Goal: Communication & Community: Answer question/provide support

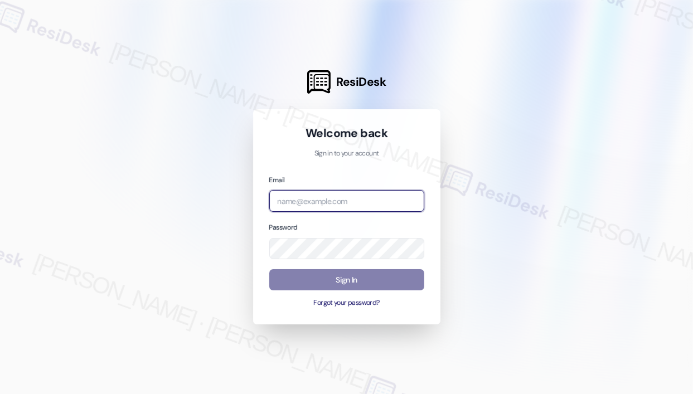
click at [350, 193] on input "email" at bounding box center [346, 201] width 155 height 22
type input "automated-surveys-kane_realty-[PERSON_NAME].roles@kane_[DOMAIN_NAME]"
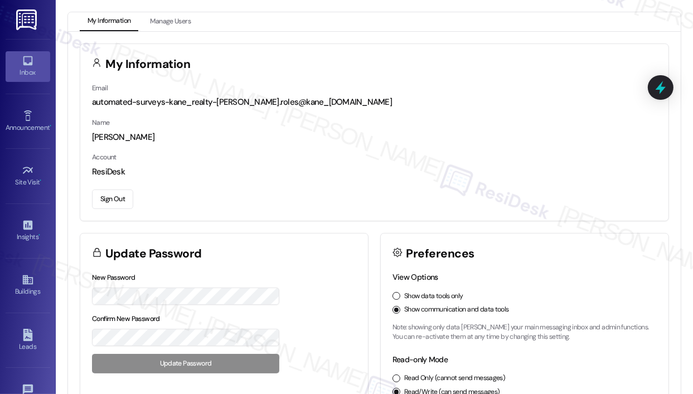
click at [24, 67] on div "Inbox" at bounding box center [28, 72] width 56 height 11
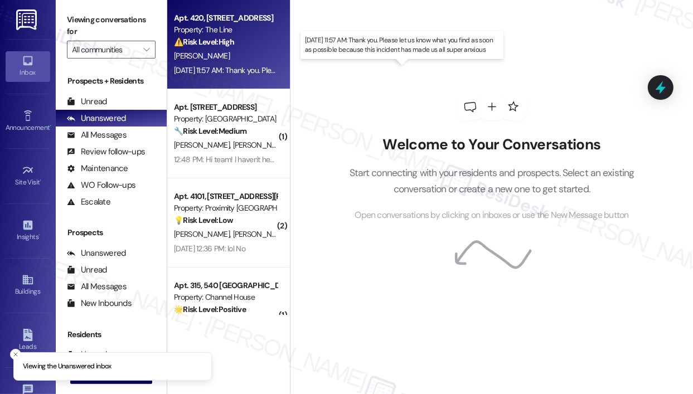
click at [209, 69] on div "[DATE] 11:57 AM: Thank you. Please let us know what you find as soon as possibl…" at bounding box center [388, 70] width 429 height 10
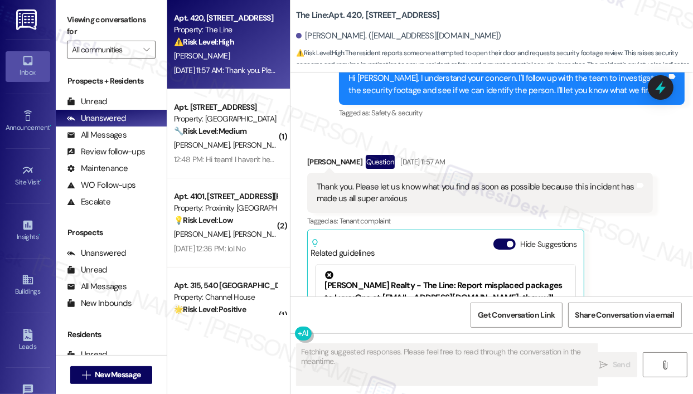
scroll to position [5101, 0]
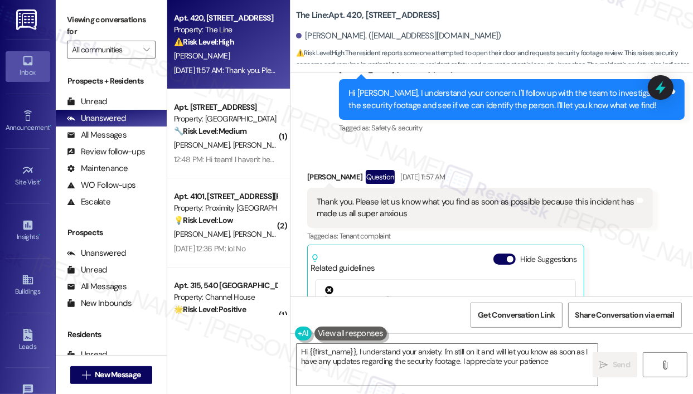
type textarea "Hi {{first_name}}, I understand your anxiety. I'm still on it and will let you …"
click at [466, 144] on div "Sent via SMS [PERSON_NAME] (ResiDesk) [DATE] 6:07 PM Hi [PERSON_NAME], I unders…" at bounding box center [512, 99] width 363 height 89
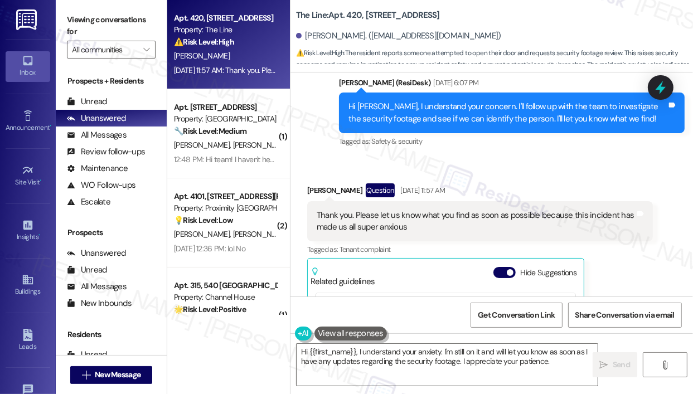
scroll to position [5213, 0]
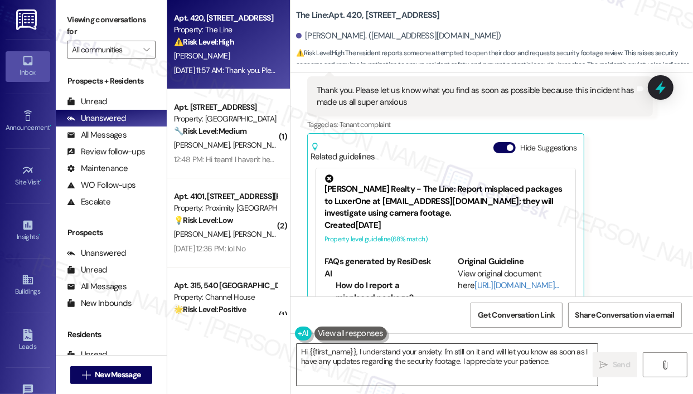
click at [568, 367] on textarea "Hi {{first_name}}, I understand your anxiety. I'm still on it and will let you …" at bounding box center [447, 365] width 301 height 42
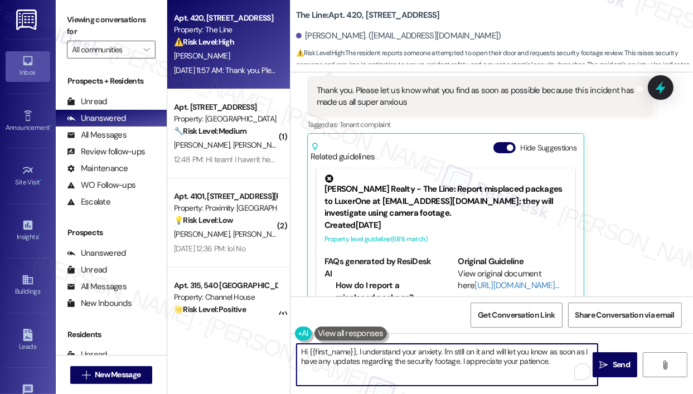
click at [566, 365] on textarea "Hi {{first_name}}, I understand your anxiety. I'm still on it and will let you …" at bounding box center [447, 365] width 301 height 42
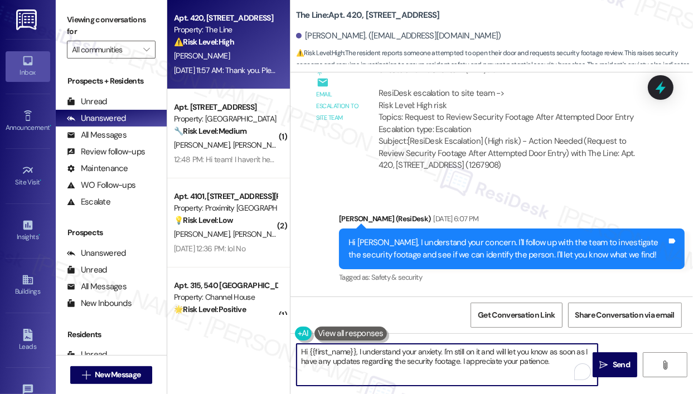
scroll to position [4934, 0]
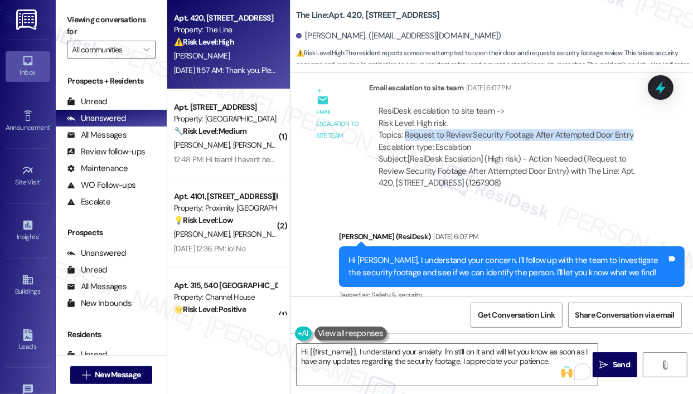
drag, startPoint x: 632, startPoint y: 155, endPoint x: 404, endPoint y: 155, distance: 227.1
click at [404, 153] on div "ResiDesk escalation to site team -> Risk Level: High risk Topics: Request to Re…" at bounding box center [511, 129] width 265 height 48
copy div "Request to Review Security Footage After Attempted Door Entry"
click at [661, 89] on icon at bounding box center [660, 87] width 13 height 17
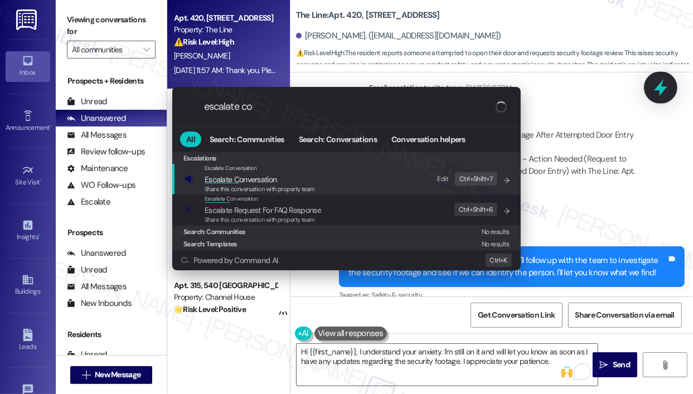
type input "escalate con"
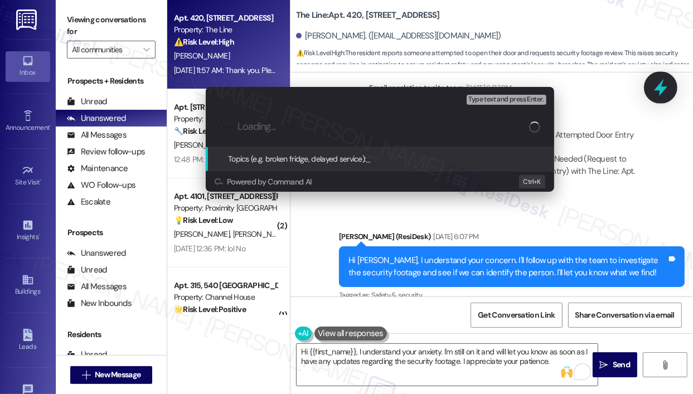
type input "Request to Review Security Footage After Attempted Door Entry"
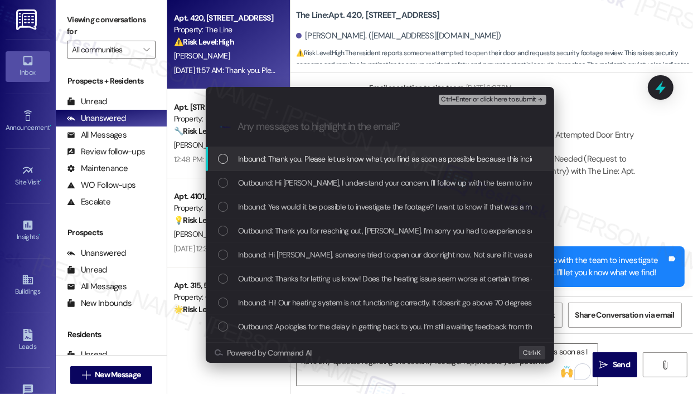
click at [298, 161] on span "Inbound: Thank you. Please let us know what you find as soon as possible becaus…" at bounding box center [441, 159] width 407 height 12
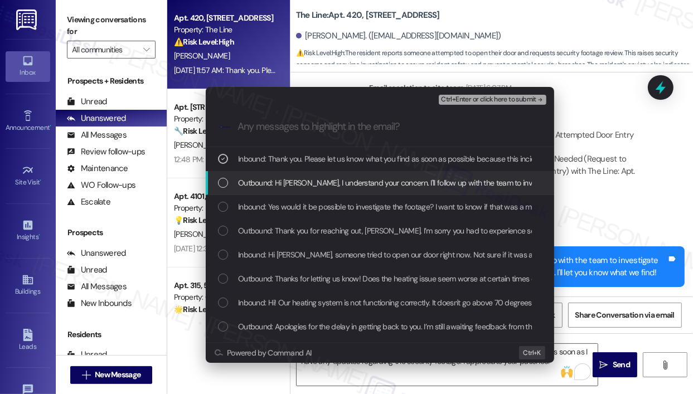
click at [297, 180] on span "Outbound: Hi [PERSON_NAME], I understand your concern. I'll follow up with the …" at bounding box center [540, 183] width 605 height 12
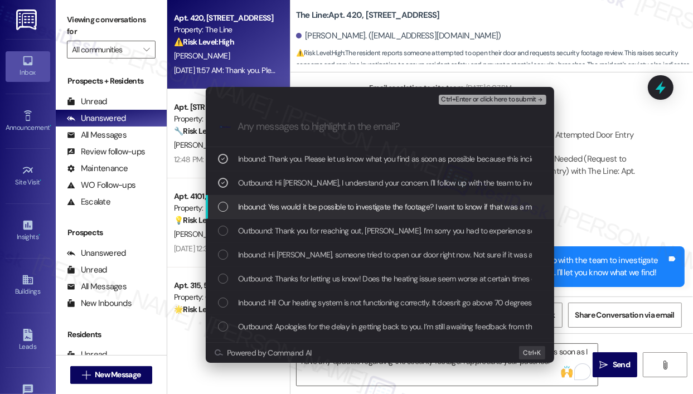
click at [283, 203] on span "Inbound: Yes would it be possible to investigate the footage? I want to know if…" at bounding box center [506, 207] width 536 height 12
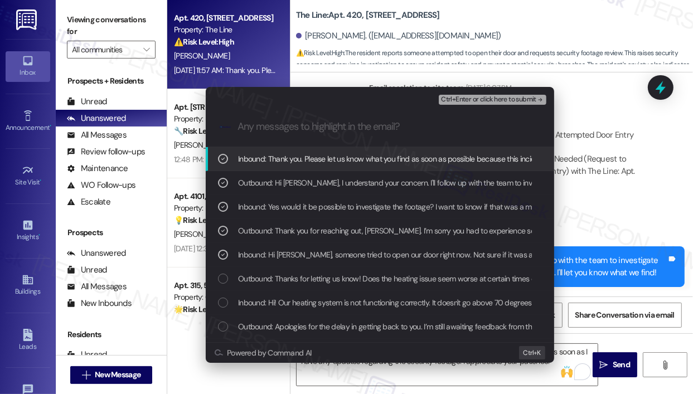
click at [471, 100] on span "Ctrl+Enter or click here to submit" at bounding box center [488, 100] width 95 height 8
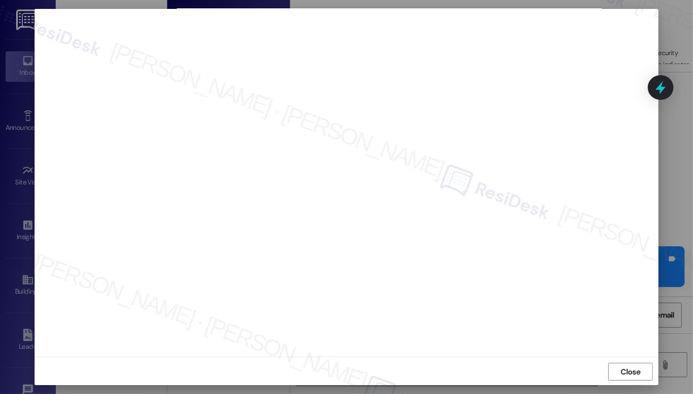
scroll to position [8, 0]
click at [636, 368] on span "Close" at bounding box center [631, 371] width 20 height 12
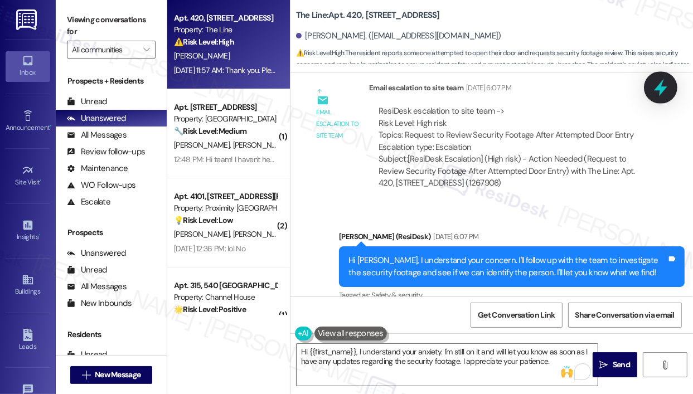
click at [662, 90] on icon at bounding box center [660, 87] width 13 height 17
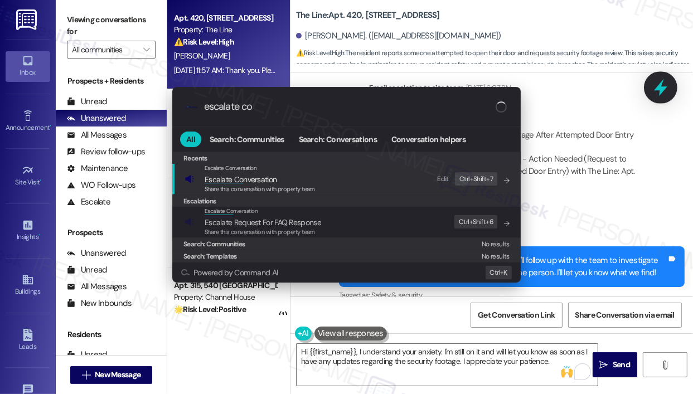
type input "escalate con"
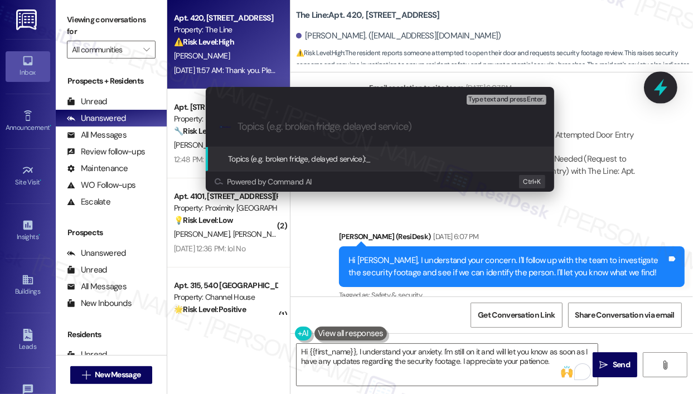
paste input "Request to Review Security Footage After Attempted Door Entry"
type input "Request to Review Security Footage After Attempted Door Entry"
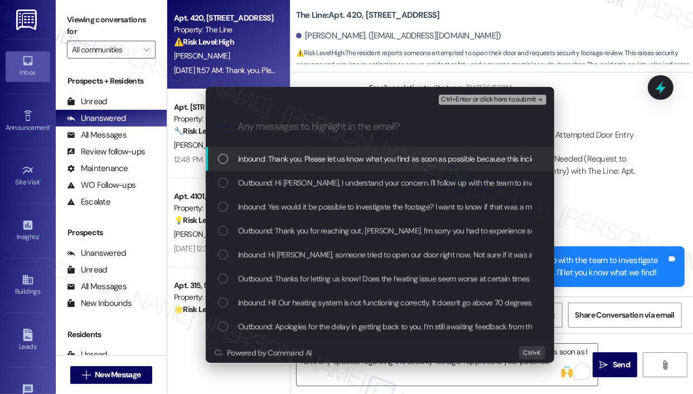
click at [363, 162] on span "Inbound: Thank you. Please let us know what you find as soon as possible becaus…" at bounding box center [441, 159] width 407 height 12
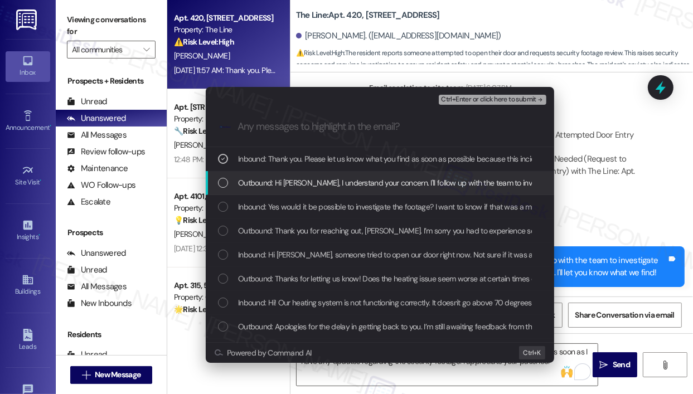
click at [365, 183] on span "Outbound: Hi [PERSON_NAME], I understand your concern. I'll follow up with the …" at bounding box center [540, 183] width 605 height 12
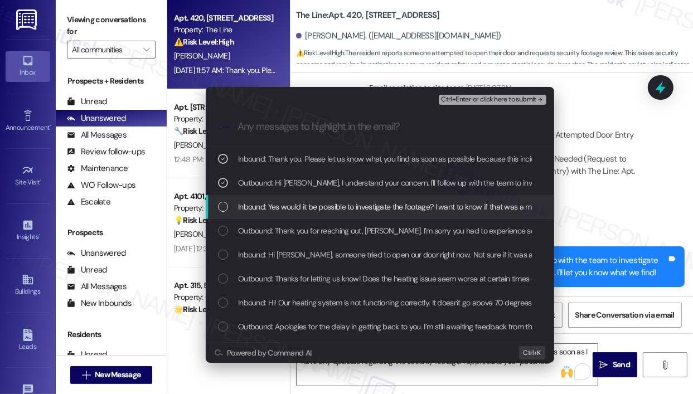
click at [367, 207] on span "Inbound: Yes would it be possible to investigate the footage? I want to know if…" at bounding box center [506, 207] width 536 height 12
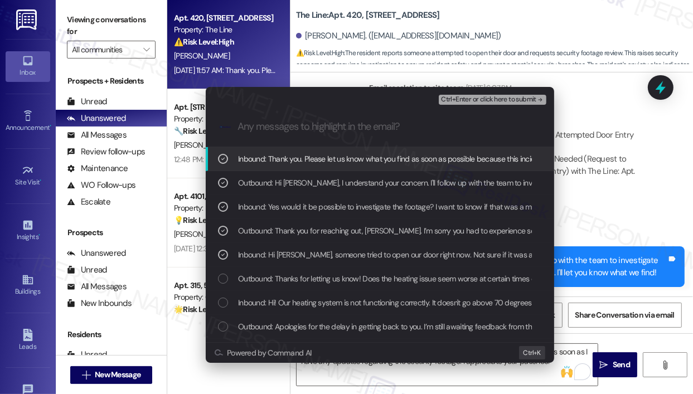
click at [485, 96] on span "Ctrl+Enter or click here to submit" at bounding box center [488, 100] width 95 height 8
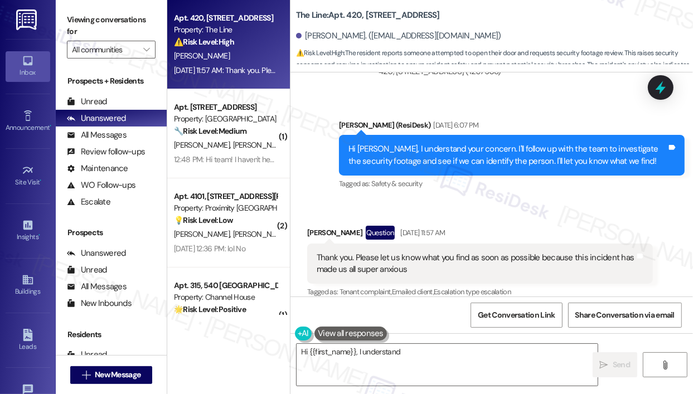
scroll to position [5269, 0]
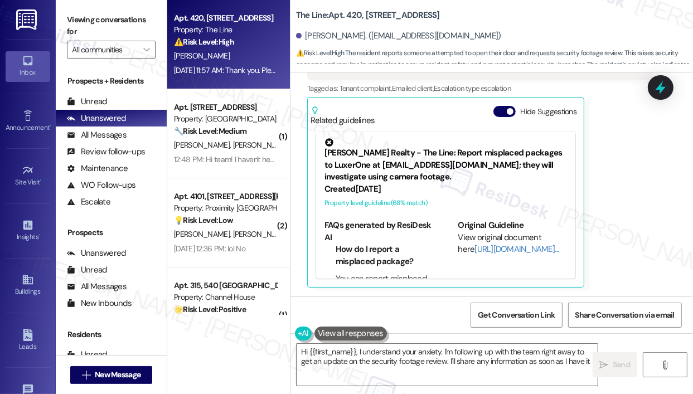
type textarea "Hi {{first_name}}, I understand your anxiety. I'm following up with the team ri…"
click at [460, 364] on textarea "Hi {{first_name}}, I understand your anxiety. I'm following up with the team ri…" at bounding box center [447, 365] width 301 height 42
click at [623, 362] on span "Send" at bounding box center [621, 365] width 17 height 12
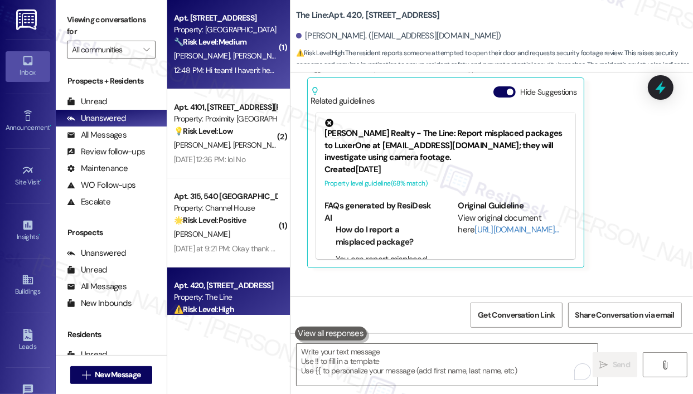
click at [233, 72] on div "12:48 PM: Hi team! I haven't heard back from the window company yet. Do you kno…" at bounding box center [514, 70] width 680 height 10
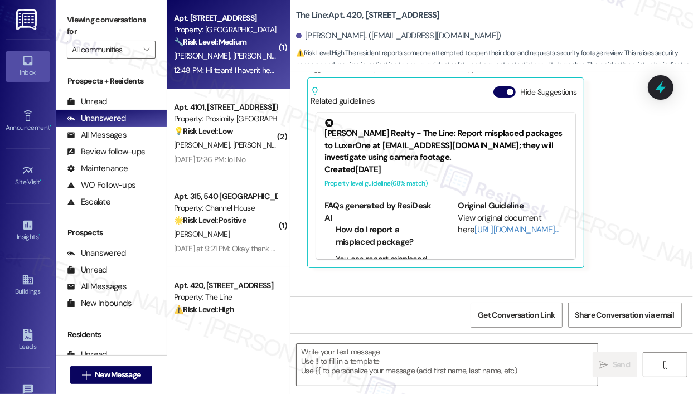
type textarea "Fetching suggested responses. Please feel free to read through the conversation…"
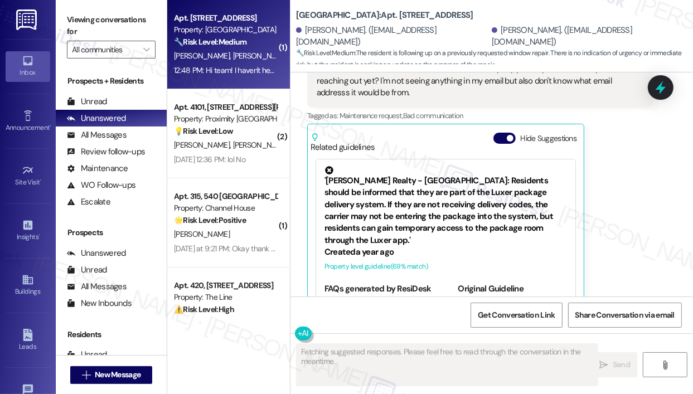
scroll to position [1471, 0]
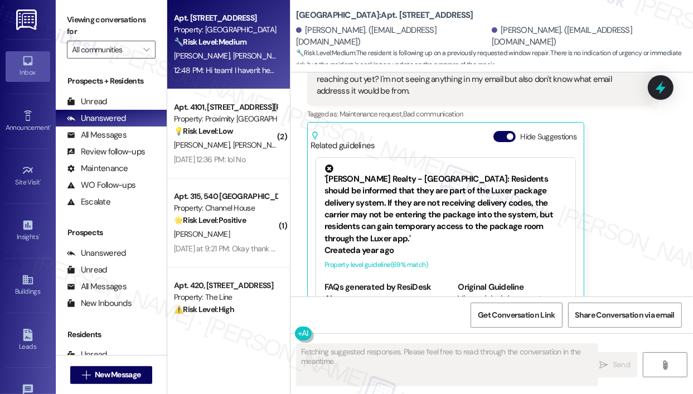
click at [628, 209] on div "[PERSON_NAME] Neutral 12:48 PM Hi team! I haven't heard back from the window co…" at bounding box center [480, 169] width 346 height 287
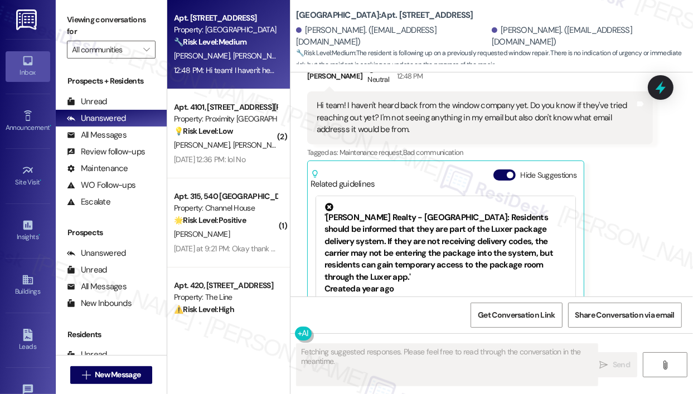
scroll to position [1415, 0]
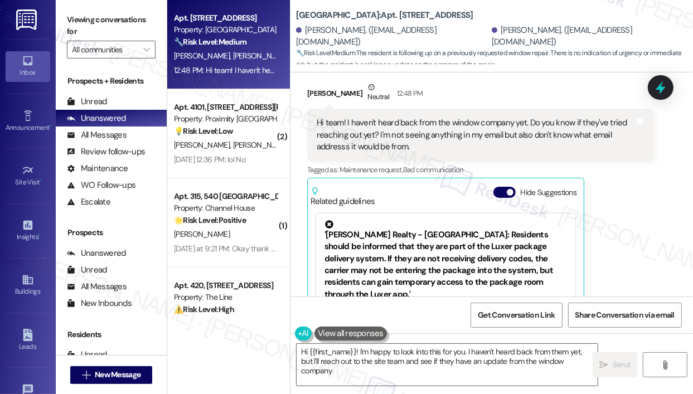
type textarea "Hi {{first_name}}! I'm happy to look into this for you. I haven't heard back fr…"
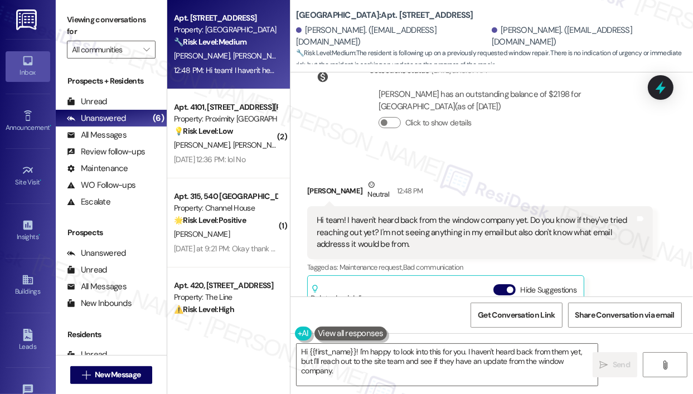
scroll to position [1303, 0]
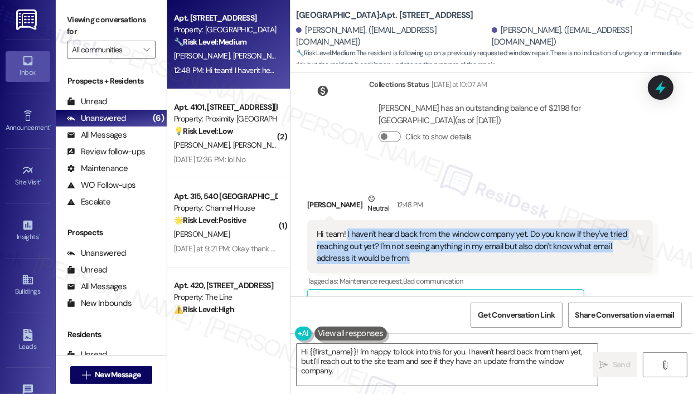
drag, startPoint x: 435, startPoint y: 235, endPoint x: 348, endPoint y: 211, distance: 90.3
click at [348, 229] on div "Hi team! I haven't heard back from the window company yet. Do you know if they'…" at bounding box center [476, 247] width 319 height 36
copy div "haven't heard back from the window company yet. Do you know if they've tried re…"
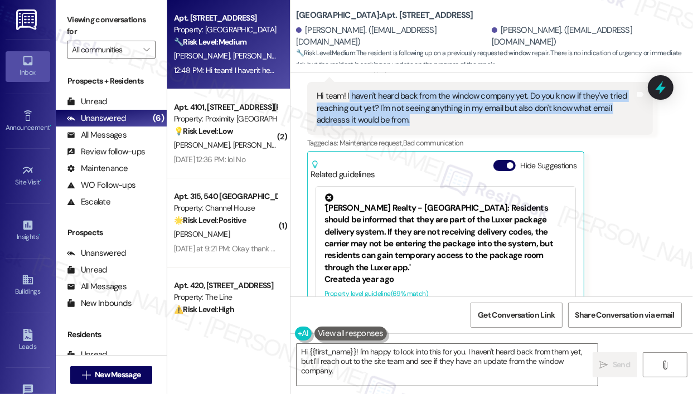
scroll to position [1471, 0]
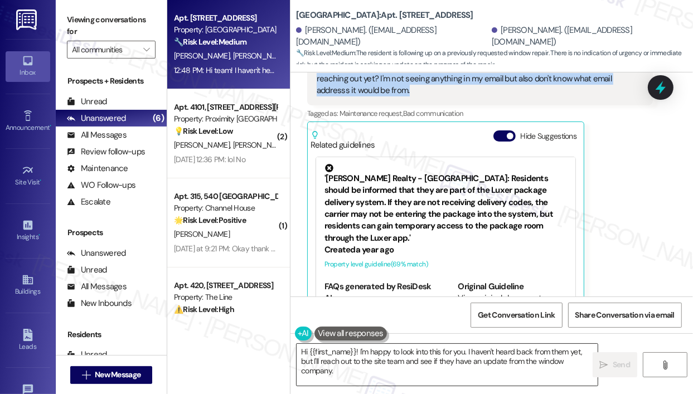
click at [392, 369] on textarea "Hi {{first_name}}! I'm happy to look into this for you. I haven't heard back fr…" at bounding box center [447, 365] width 301 height 42
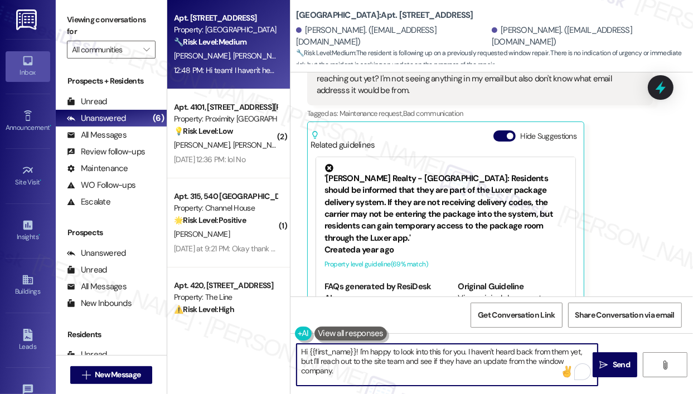
click at [391, 368] on textarea "Hi {{first_name}}! I'm happy to look into this for you. I haven't heard back fr…" at bounding box center [447, 365] width 301 height 42
click at [615, 367] on span "Send" at bounding box center [621, 365] width 17 height 12
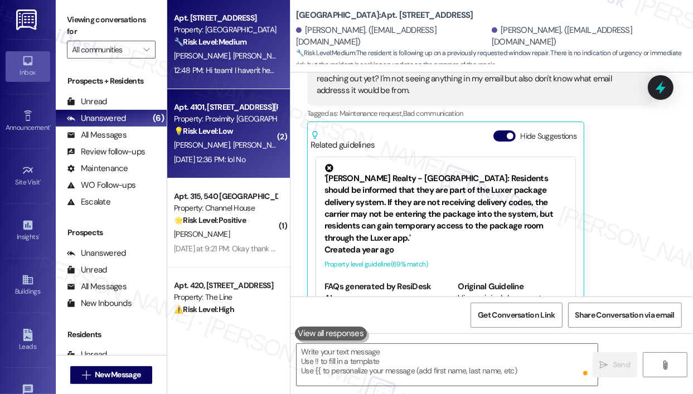
scroll to position [1471, 0]
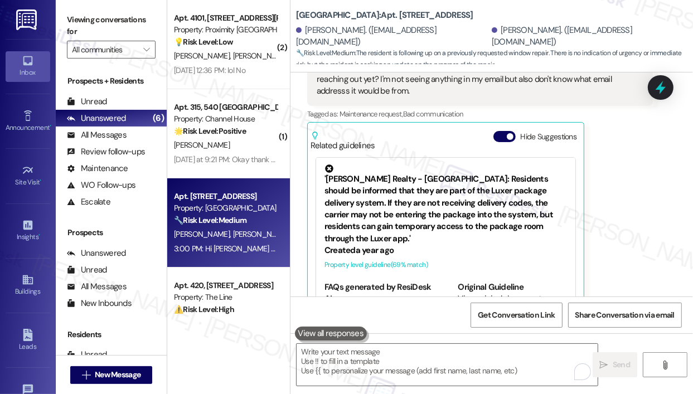
click at [633, 176] on div "[PERSON_NAME] Neutral 12:48 PM Hi team! I haven't heard back from the window co…" at bounding box center [480, 169] width 346 height 287
click at [636, 148] on div "[PERSON_NAME] Neutral 12:48 PM Hi team! I haven't heard back from the window co…" at bounding box center [480, 169] width 346 height 287
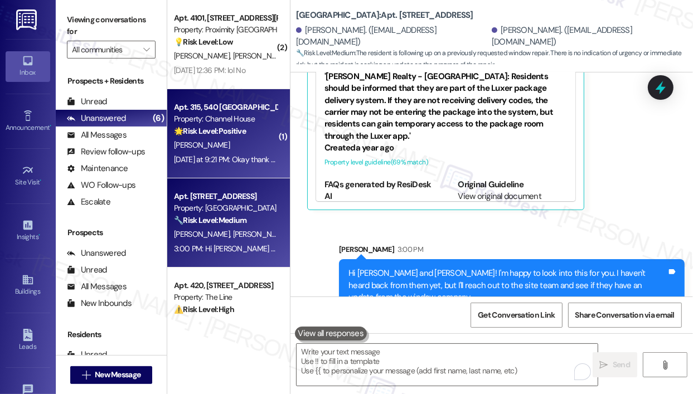
click at [247, 150] on div "[PERSON_NAME]" at bounding box center [225, 145] width 105 height 14
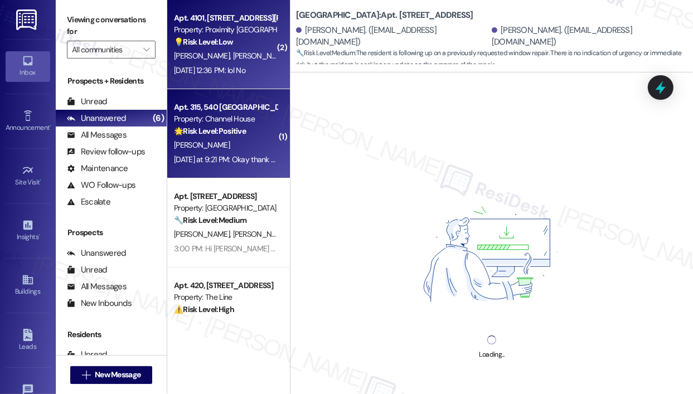
click at [243, 66] on div "[DATE] 12:36 PM: lol No [DATE] 12:36 PM: lol No" at bounding box center [209, 70] width 71 height 10
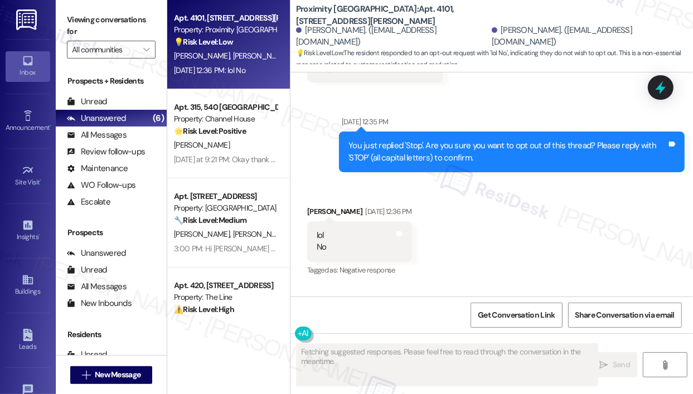
scroll to position [213, 0]
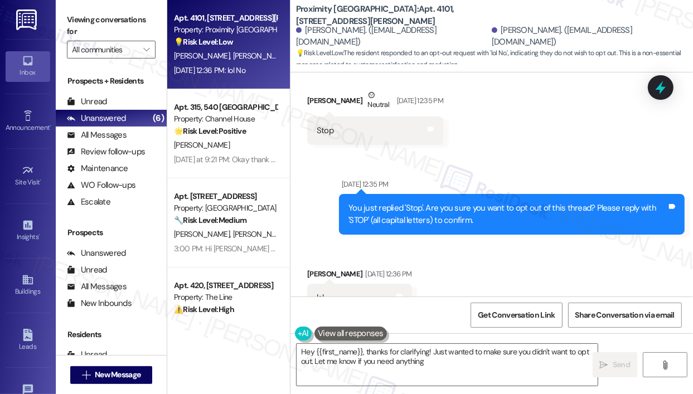
type textarea "Hey {{first_name}}, thanks for clarifying! Just wanted to make sure you didn't …"
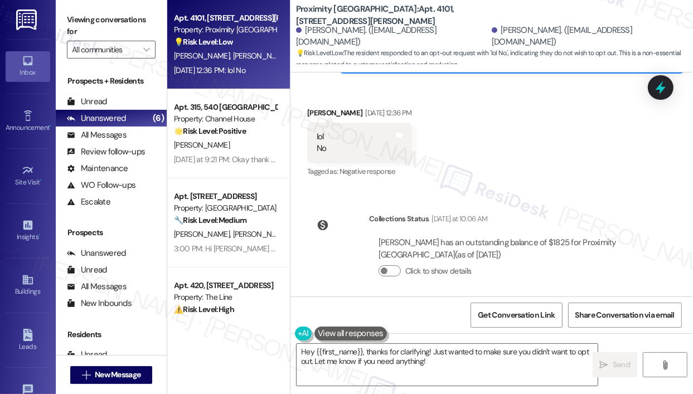
scroll to position [380, 0]
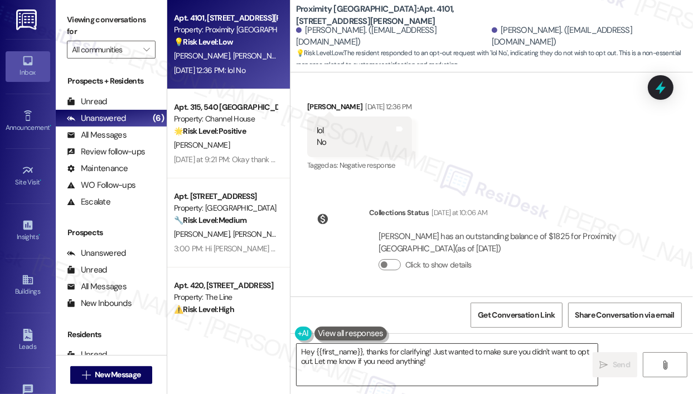
click at [459, 362] on textarea "Hey {{first_name}}, thanks for clarifying! Just wanted to make sure you didn't …" at bounding box center [447, 365] width 301 height 42
click at [609, 361] on span " Send" at bounding box center [615, 365] width 35 height 12
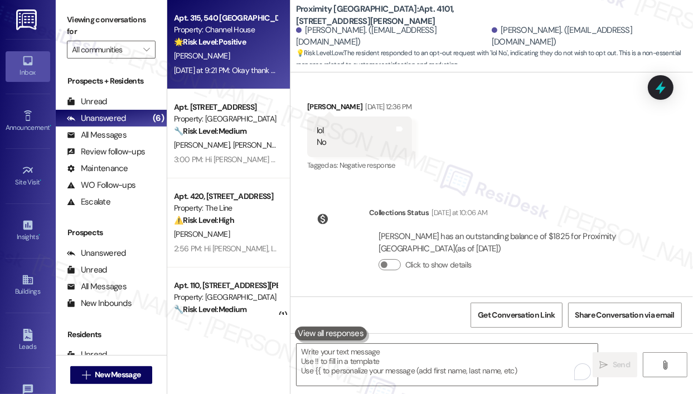
click at [227, 71] on div "[DATE] at 9:21 PM: Okay thank you so much [DATE] at 9:21 PM: Okay thank you so …" at bounding box center [243, 70] width 138 height 10
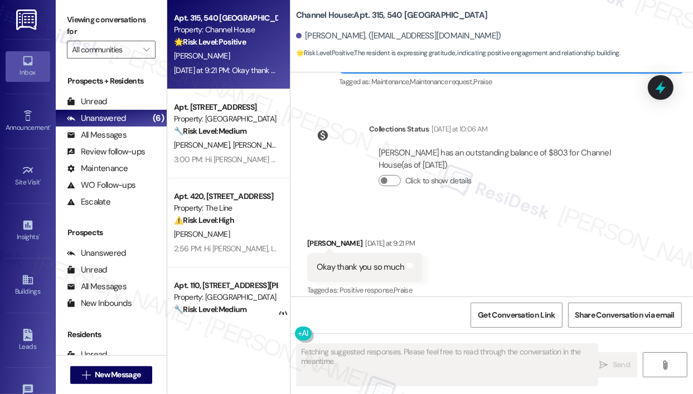
scroll to position [783, 0]
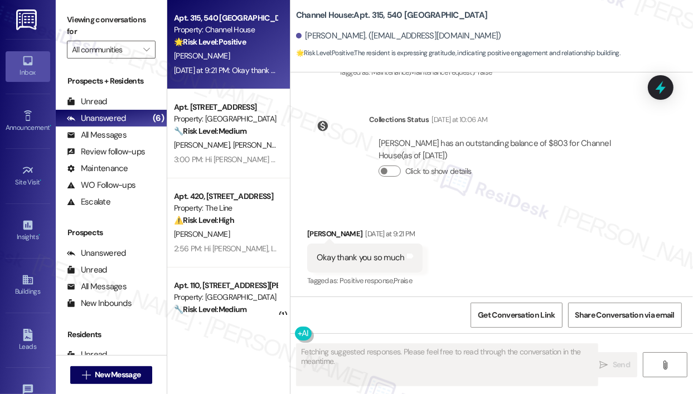
click at [576, 268] on div "Received via SMS [PERSON_NAME] [DATE] at 9:21 PM Okay thank you so much Tags an…" at bounding box center [492, 250] width 403 height 94
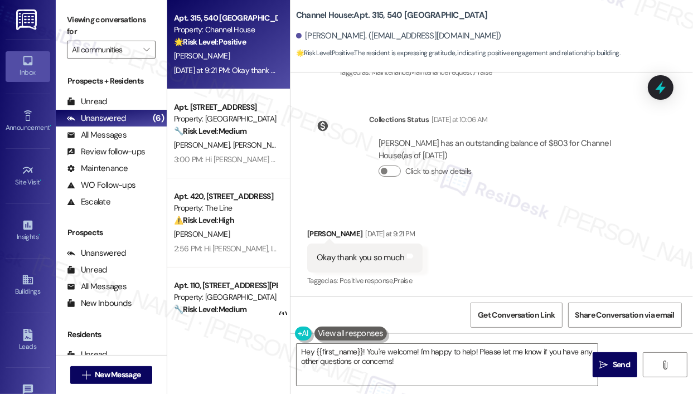
scroll to position [784, 0]
click at [366, 353] on textarea "Hey {{first_name}}! You're welcome! I'm happy to help! Please let me know if yo…" at bounding box center [447, 365] width 301 height 42
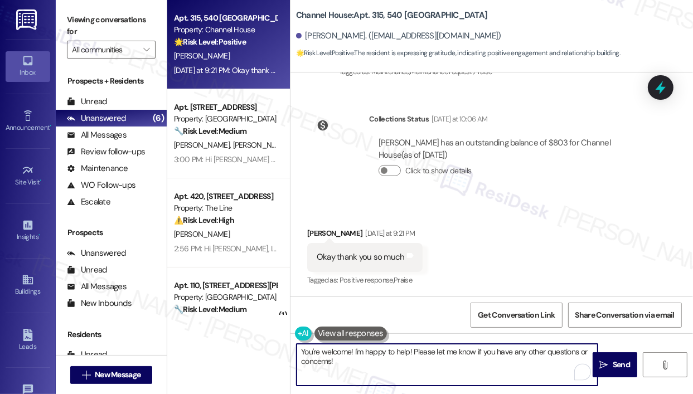
drag, startPoint x: 355, startPoint y: 351, endPoint x: 359, endPoint y: 369, distance: 18.4
click at [359, 369] on textarea "You're welcome! I'm happy to help! Please let me know if you have any other que…" at bounding box center [447, 365] width 301 height 42
click at [351, 354] on textarea "You're welcome!" at bounding box center [447, 365] width 301 height 42
type textarea "You're welcome, [PERSON_NAME]!"
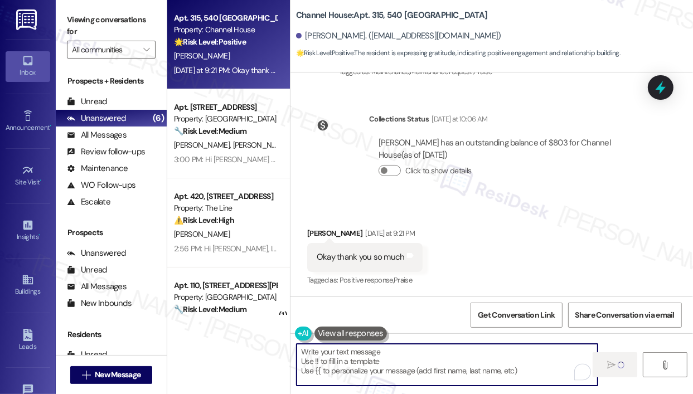
scroll to position [783, 0]
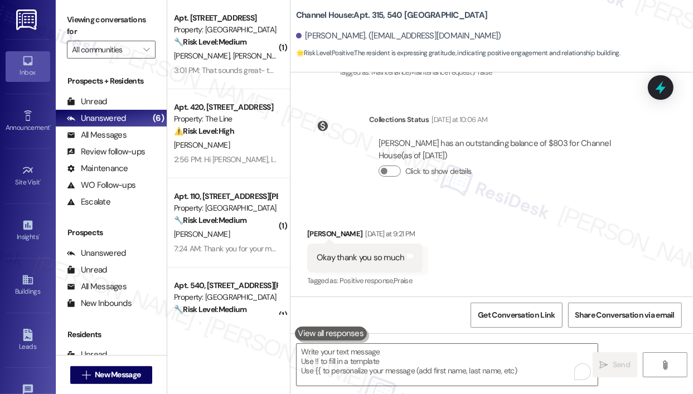
click at [603, 229] on div "Received via SMS [PERSON_NAME] [DATE] at 9:21 PM Okay thank you so much Tags an…" at bounding box center [492, 250] width 403 height 94
click at [585, 218] on div "Received via SMS [PERSON_NAME] [DATE] at 9:21 PM Okay thank you so much Tags an…" at bounding box center [492, 250] width 403 height 94
click at [495, 210] on div "Received via SMS [PERSON_NAME] [DATE] at 9:21 PM Okay thank you so much Tags an…" at bounding box center [492, 250] width 403 height 94
click at [485, 218] on div "Received via SMS [PERSON_NAME] [DATE] at 9:21 PM Okay thank you so much Tags an…" at bounding box center [492, 250] width 403 height 94
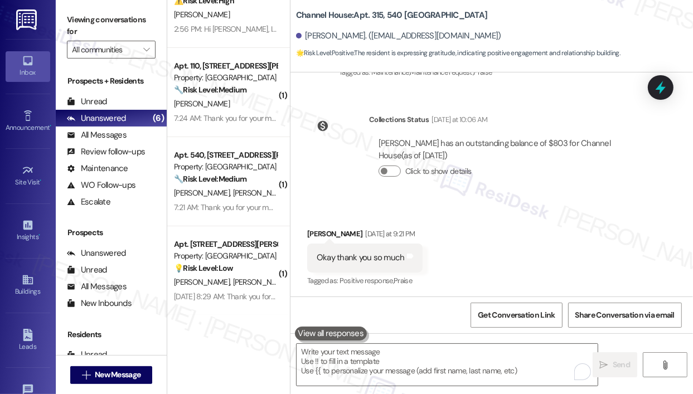
scroll to position [167, 0]
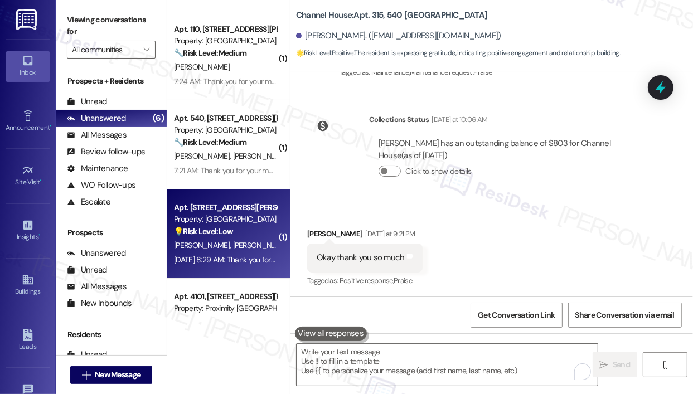
click at [235, 250] on span "[PERSON_NAME] [PERSON_NAME]" at bounding box center [289, 245] width 113 height 10
type textarea "Fetching suggested responses. Please feel free to read through the conversation…"
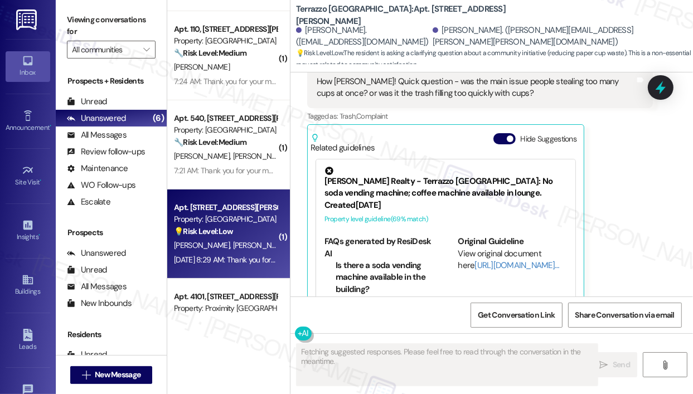
scroll to position [2635, 0]
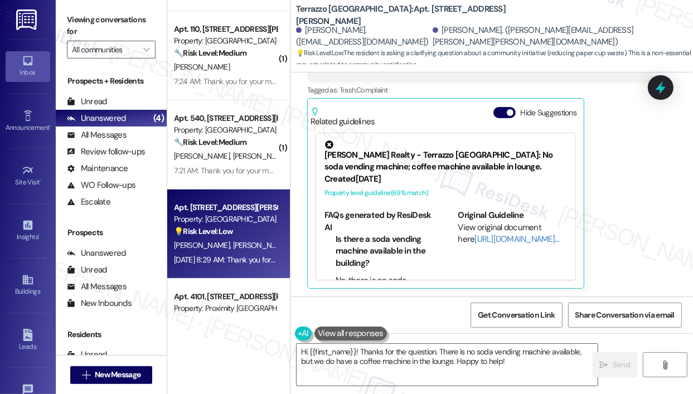
click at [646, 142] on div "[PERSON_NAME] Question Neutral [DATE] 8:28 AM How [PERSON_NAME]! Quick question…" at bounding box center [480, 151] width 346 height 275
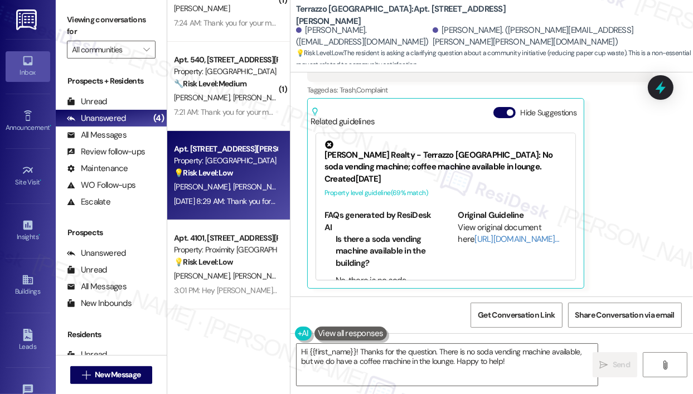
scroll to position [310, 0]
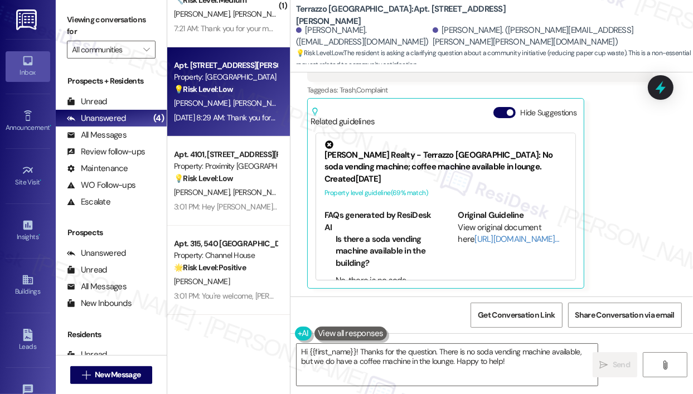
click at [632, 229] on div "[PERSON_NAME] Question Neutral [DATE] 8:28 AM How [PERSON_NAME]! Quick question…" at bounding box center [480, 151] width 346 height 275
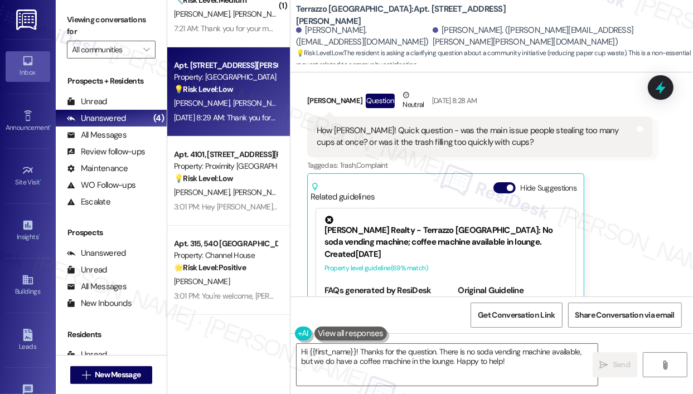
scroll to position [2523, 0]
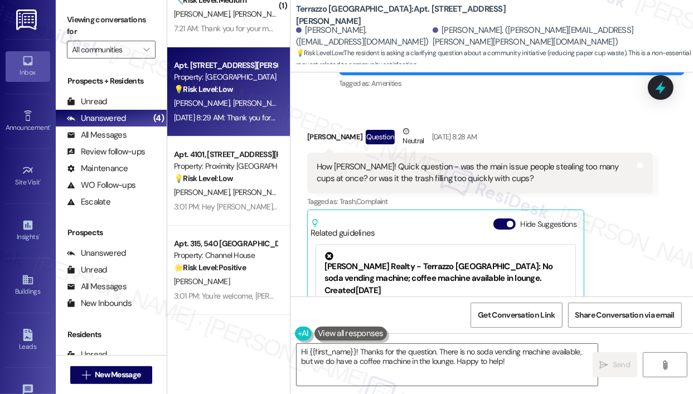
click at [635, 246] on div "[PERSON_NAME] Question Neutral [DATE] 8:28 AM How [PERSON_NAME]! Quick question…" at bounding box center [480, 263] width 346 height 275
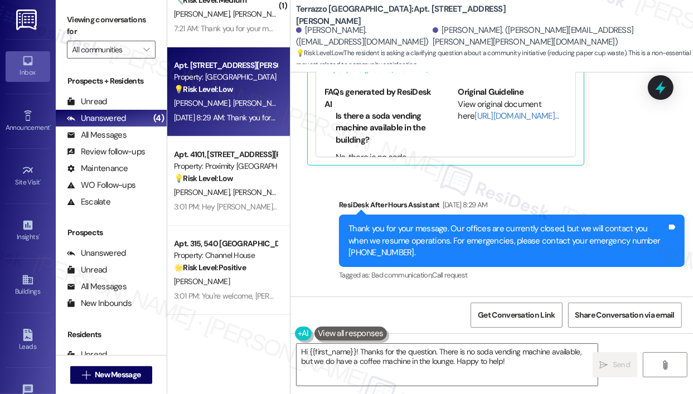
scroll to position [2757, 0]
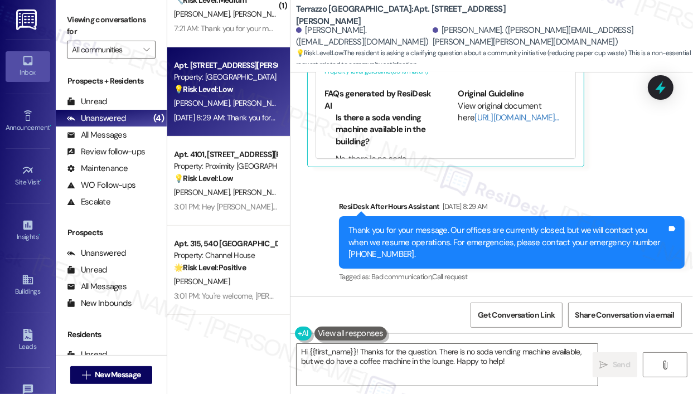
click at [634, 168] on div "Received via SMS [PERSON_NAME] Question Neutral [DATE] 8:28 AM How [PERSON_NAME…" at bounding box center [480, 30] width 363 height 292
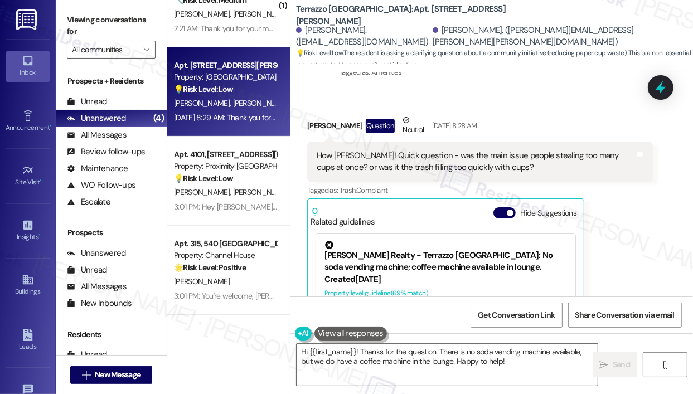
scroll to position [2533, 0]
click at [621, 236] on div "[PERSON_NAME] Question Neutral [DATE] 8:28 AM How [PERSON_NAME]! Quick question…" at bounding box center [480, 252] width 346 height 275
click at [624, 218] on div "[PERSON_NAME] Question Neutral [DATE] 8:28 AM How [PERSON_NAME]! Quick question…" at bounding box center [480, 252] width 346 height 275
drag, startPoint x: 567, startPoint y: 108, endPoint x: 562, endPoint y: 102, distance: 7.9
click at [567, 108] on div "Received via SMS [PERSON_NAME] Question Neutral [DATE] 8:28 AM How [PERSON_NAME…" at bounding box center [480, 253] width 363 height 292
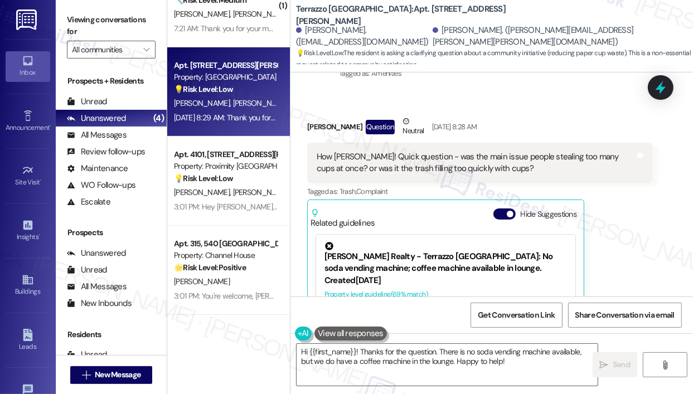
click at [672, 250] on div "Received via SMS [PERSON_NAME] Question Neutral [DATE] 8:28 AM How [PERSON_NAME…" at bounding box center [492, 244] width 403 height 309
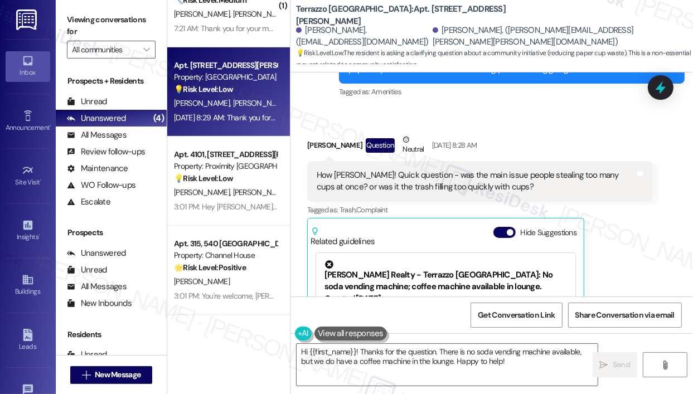
scroll to position [2478, 0]
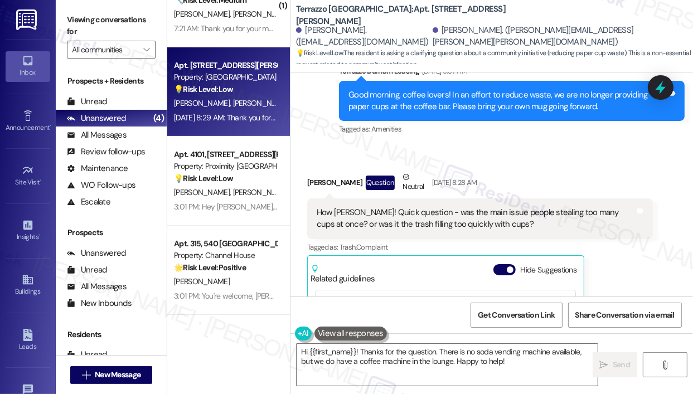
click at [653, 252] on div "Received via SMS [PERSON_NAME] Question Neutral [DATE] 8:28 AM How [PERSON_NAME…" at bounding box center [480, 309] width 363 height 292
click at [561, 163] on div "Received via SMS [PERSON_NAME] Question Neutral [DATE] 8:28 AM How [PERSON_NAME…" at bounding box center [480, 309] width 363 height 292
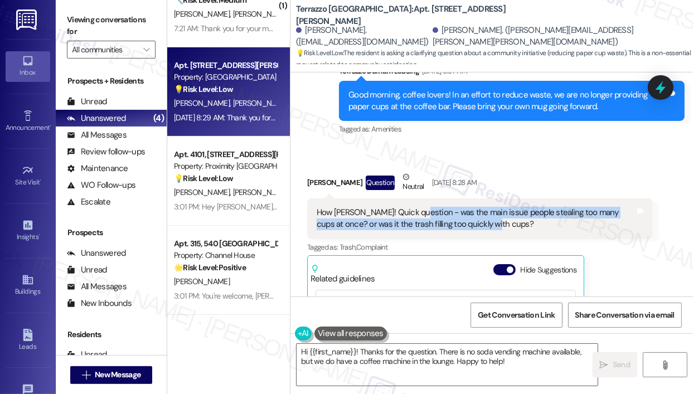
drag, startPoint x: 503, startPoint y: 225, endPoint x: 416, endPoint y: 211, distance: 87.7
click at [416, 211] on div "How [PERSON_NAME]! Quick question - was the main issue people stealing too many…" at bounding box center [476, 219] width 319 height 24
copy div "was the main issue people stealing too many cups at once? or was it the trash f…"
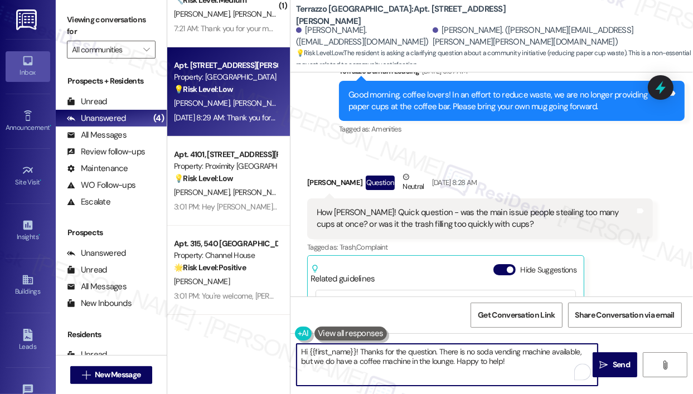
drag, startPoint x: 502, startPoint y: 364, endPoint x: 360, endPoint y: 349, distance: 142.4
click at [360, 349] on textarea "Hi {{first_name}}! Thanks for the question. There is no soda vending machine av…" at bounding box center [447, 365] width 301 height 42
paste textarea "you for reaching out — I understand you’re asking whether the main issue was pe…"
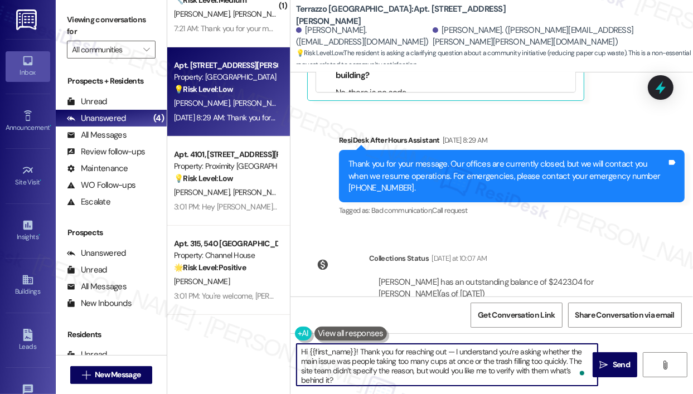
scroll to position [2868, 0]
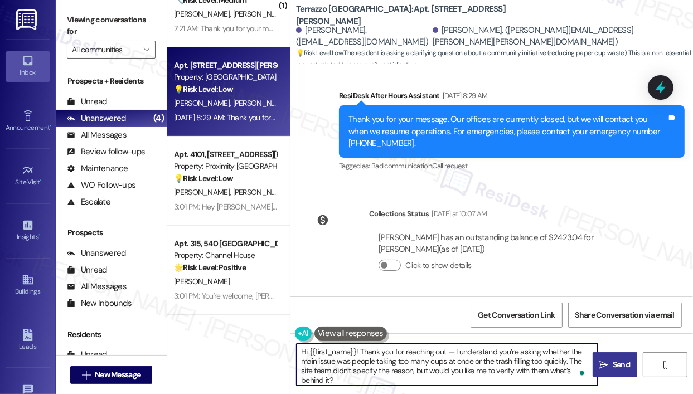
type textarea "Hi {{first_name}}! Thank you for reaching out — I understand you’re asking whet…"
click at [615, 360] on span "Send" at bounding box center [621, 365] width 17 height 12
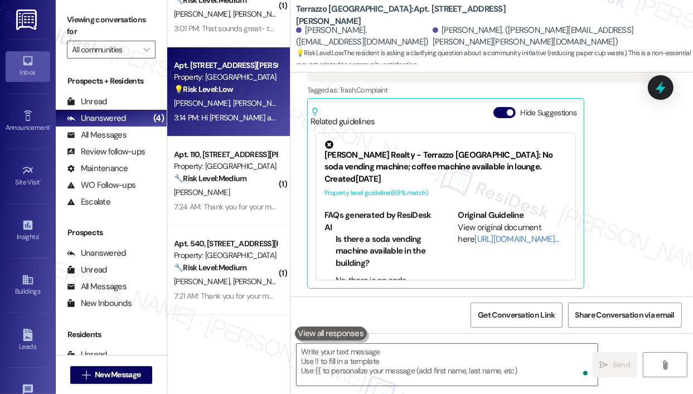
scroll to position [42, 0]
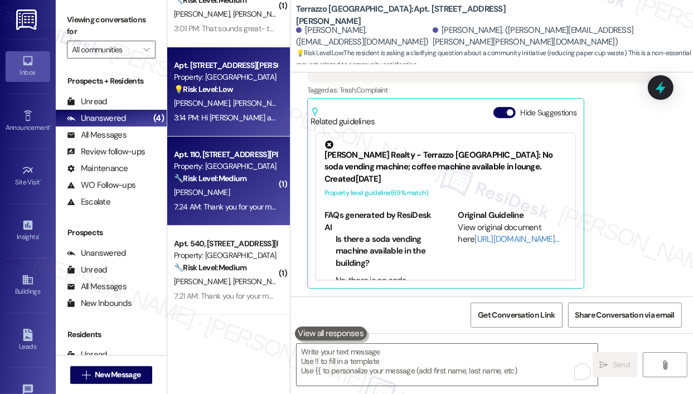
click at [249, 209] on div "7:24 AM: Thank you for your message. Our offices are currently closed, but we w…" at bounding box center [500, 207] width 653 height 10
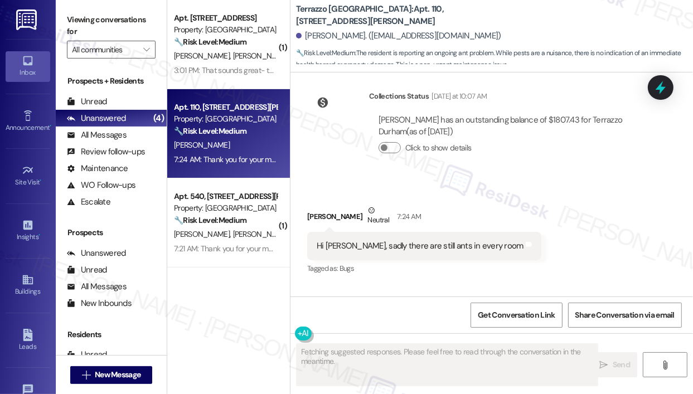
scroll to position [0, 0]
click at [522, 203] on div "Received via SMS [PERSON_NAME] Neutral 7:24 AM Hi [PERSON_NAME], sadly there ar…" at bounding box center [492, 233] width 403 height 106
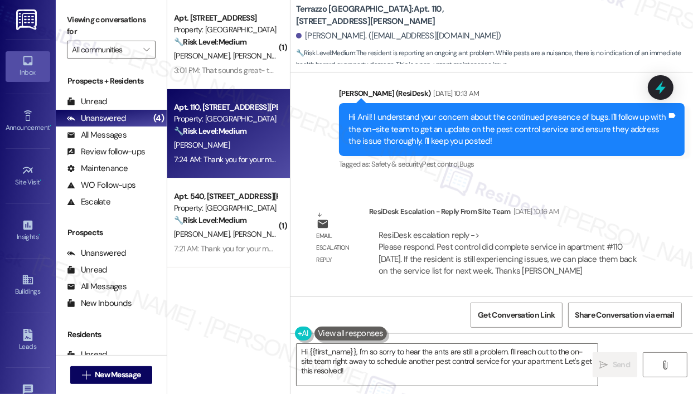
scroll to position [2913, 0]
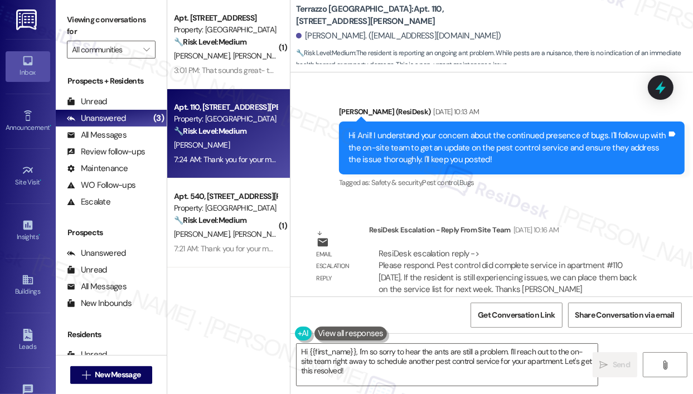
click at [573, 199] on div "Sent via SMS [PERSON_NAME] (ResiDesk) [DATE] 10:13 AM Hi Anil! I understand you…" at bounding box center [512, 149] width 363 height 102
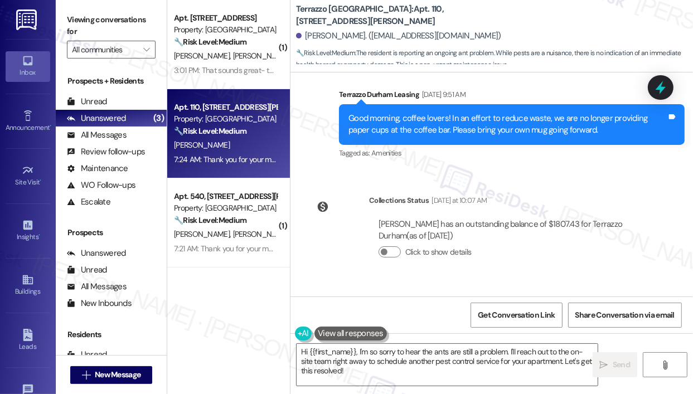
scroll to position [3694, 0]
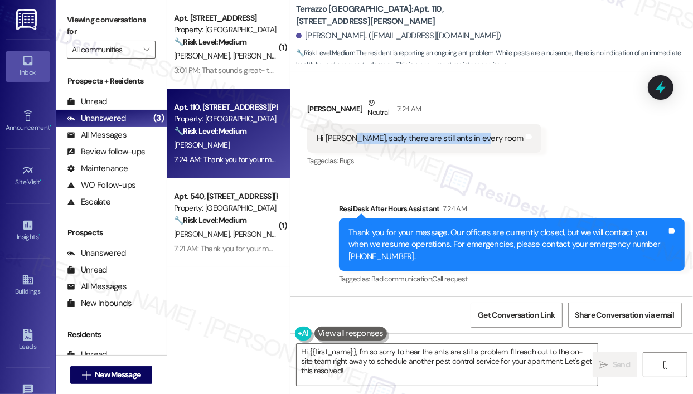
drag, startPoint x: 349, startPoint y: 136, endPoint x: 476, endPoint y: 139, distance: 127.2
click at [476, 139] on div "Hi [PERSON_NAME], sadly there are still ants in every room" at bounding box center [420, 139] width 207 height 12
copy div "sadly there are still ants in every room"
click at [622, 165] on div "Received via SMS [PERSON_NAME] Neutral 7:24 AM Hi [PERSON_NAME], sadly there ar…" at bounding box center [492, 125] width 403 height 106
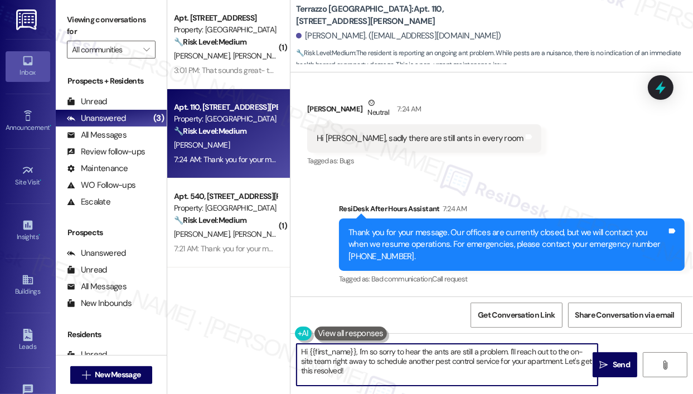
click at [431, 367] on textarea "Hi {{first_name}}, I'm so sorry to hear the ants are still a problem. I'll reac…" at bounding box center [447, 365] width 301 height 42
click at [431, 368] on textarea "Hi {{first_name}}, I'm so sorry to hear the ants are still a problem. I'll reac…" at bounding box center [447, 365] width 301 height 42
drag, startPoint x: 375, startPoint y: 362, endPoint x: 562, endPoint y: 358, distance: 186.4
click at [562, 358] on textarea "Hi {{first_name}}, I'm so sorry to hear the ants are still a problem. I'll reac…" at bounding box center [447, 365] width 301 height 42
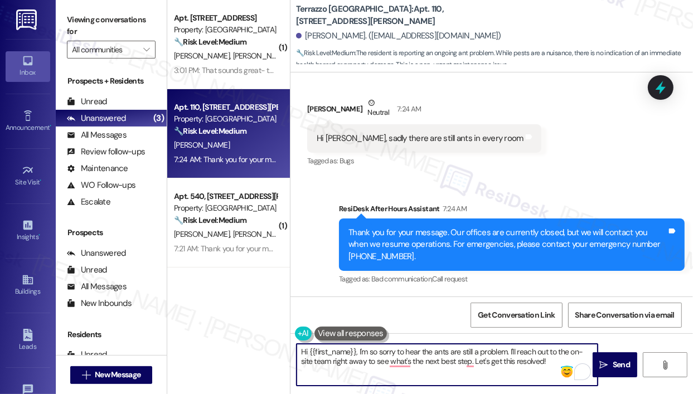
click at [416, 369] on textarea "Hi {{first_name}}, I'm so sorry to hear the ants are still a problem. I'll reac…" at bounding box center [447, 365] width 301 height 42
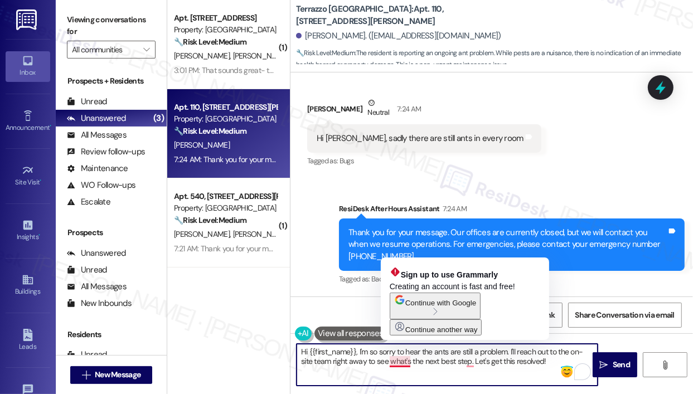
click at [408, 364] on textarea "Hi {{first_name}}, I'm so sorry to hear the ants are still a problem. I'll reac…" at bounding box center [447, 365] width 301 height 42
click at [406, 362] on textarea "Hi {{first_name}}, I'm so sorry to hear the ants are still a problem. I'll reac…" at bounding box center [447, 365] width 301 height 42
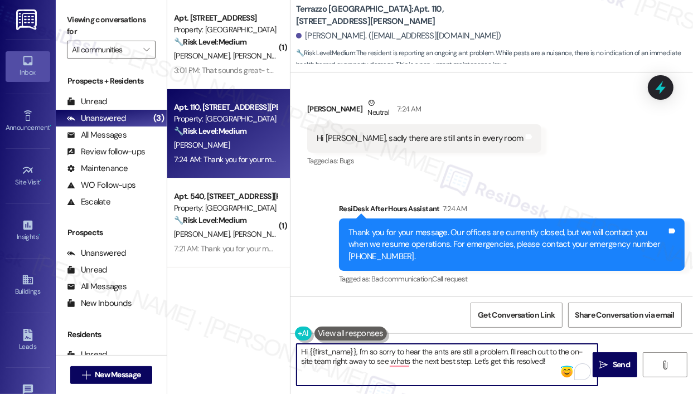
drag, startPoint x: 548, startPoint y: 363, endPoint x: 272, endPoint y: 349, distance: 276.5
click at [272, 349] on div "( 1 ) Apt. [STREET_ADDRESS] Property: [GEOGRAPHIC_DATA] 🔧 Risk Level: Medium Th…" at bounding box center [430, 197] width 526 height 394
paste textarea "’m so sorry to hear the ants are still an issue. I’ll reach out to the on-site …"
click at [489, 356] on textarea "Hi {{first_name}}, I’m so sorry to hear the ants are still an issue. I’ll reach…" at bounding box center [447, 365] width 301 height 42
type textarea "Hi {{first_name}}, I’m so sorry to hear the ants are still an issue. I’ll reach…"
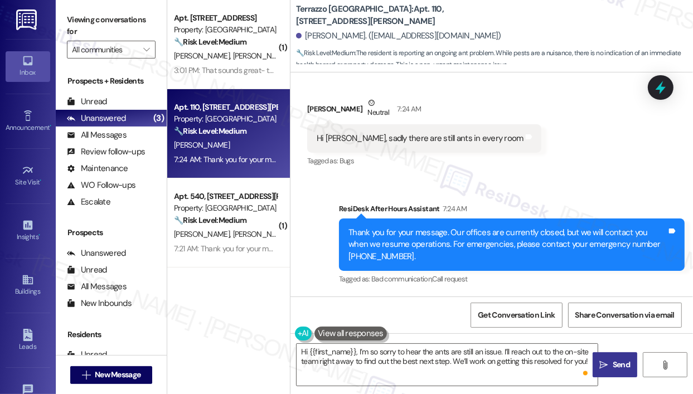
click at [607, 363] on icon "" at bounding box center [604, 365] width 8 height 9
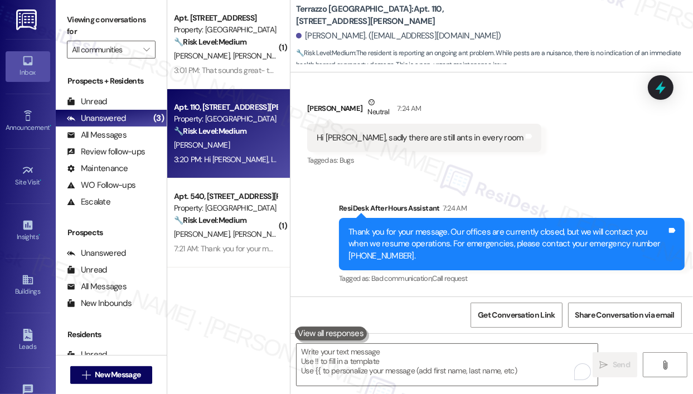
scroll to position [3784, 0]
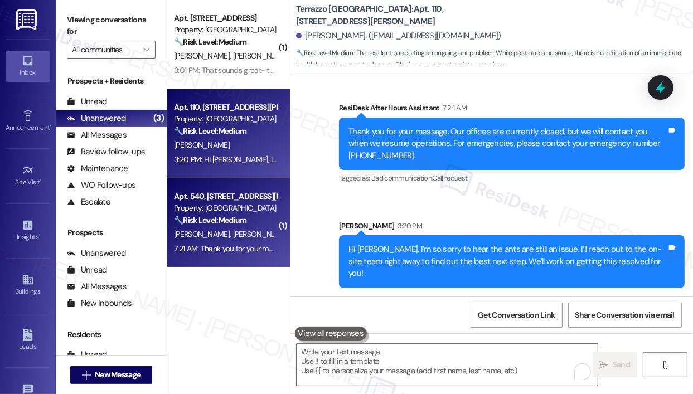
click at [265, 220] on div "🔧 Risk Level: Medium The resident is responding to a question about the availab…" at bounding box center [225, 221] width 103 height 12
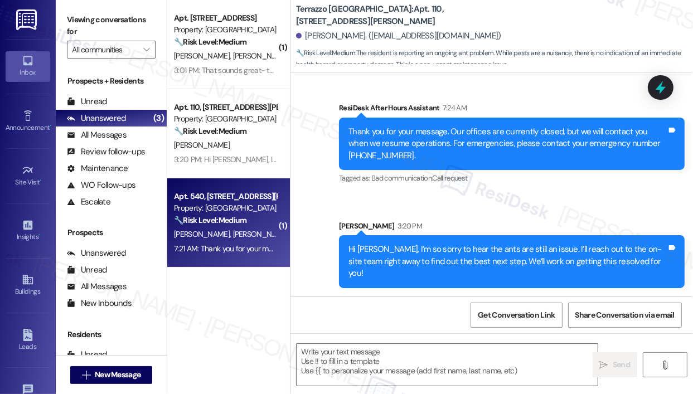
type textarea "Fetching suggested responses. Please feel free to read through the conversation…"
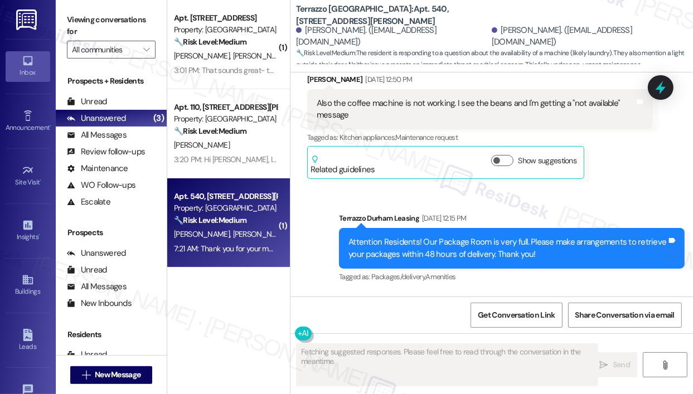
scroll to position [5357, 0]
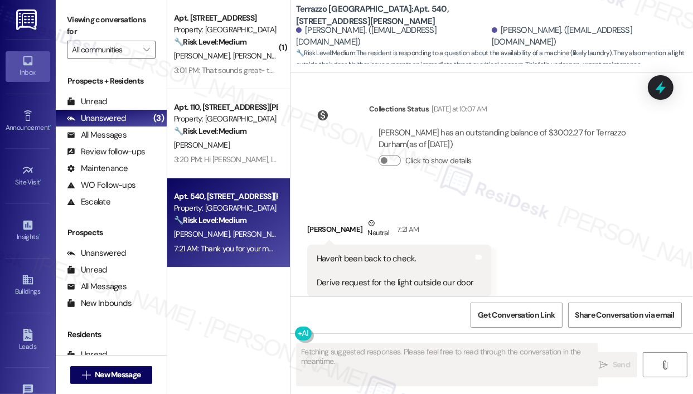
click at [543, 205] on div "Received via SMS [PERSON_NAME] Neutral 7:21 AM Haven't been back to check. Deri…" at bounding box center [492, 257] width 403 height 130
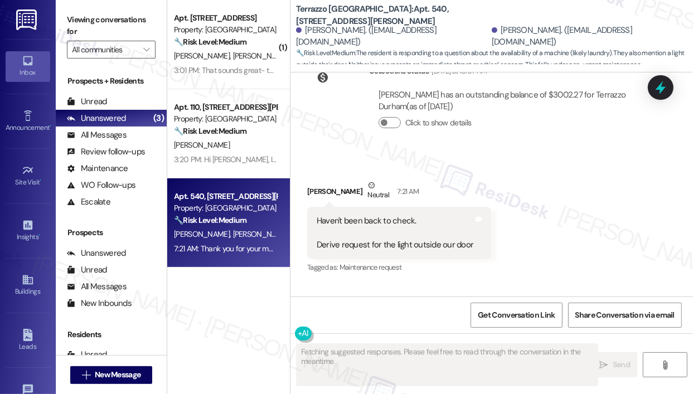
scroll to position [5413, 0]
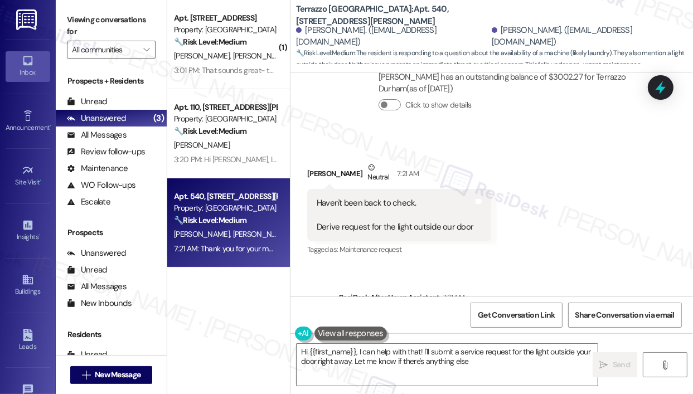
type textarea "Hi {{first_name}}, I can help with that! I'll submit a service request for the …"
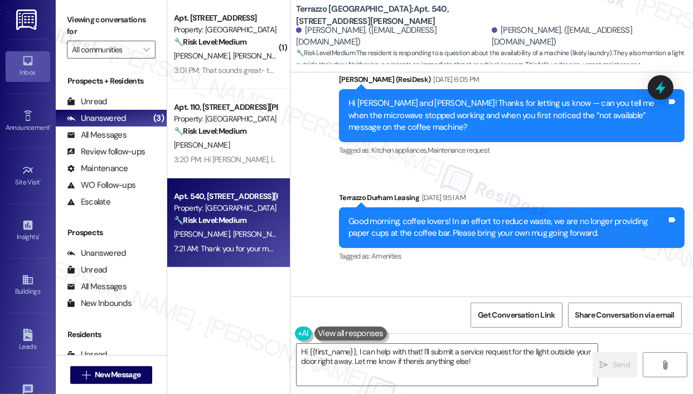
scroll to position [4918, 0]
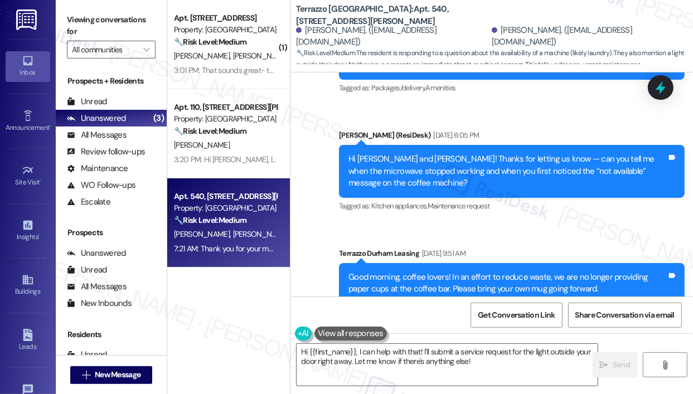
click at [549, 203] on div "Announcement, sent via SMS Terrazzo Durham Leasing [DATE] 12:15 PM Attention Re…" at bounding box center [492, 163] width 403 height 330
click at [553, 121] on div "Sent via SMS [PERSON_NAME] (ResiDesk) [DATE] 6:05 PM Hi [PERSON_NAME] and [PERS…" at bounding box center [512, 172] width 363 height 102
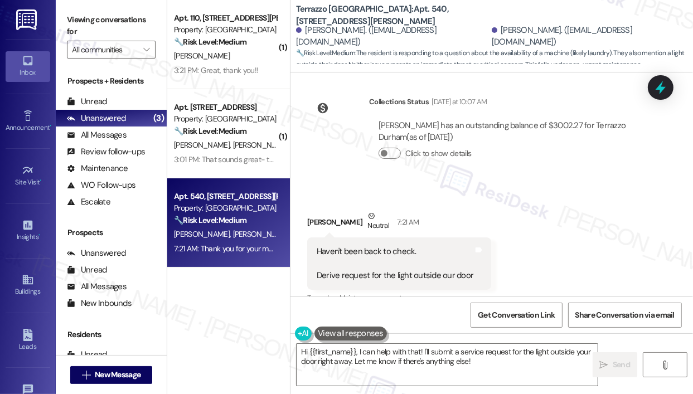
scroll to position [5420, 0]
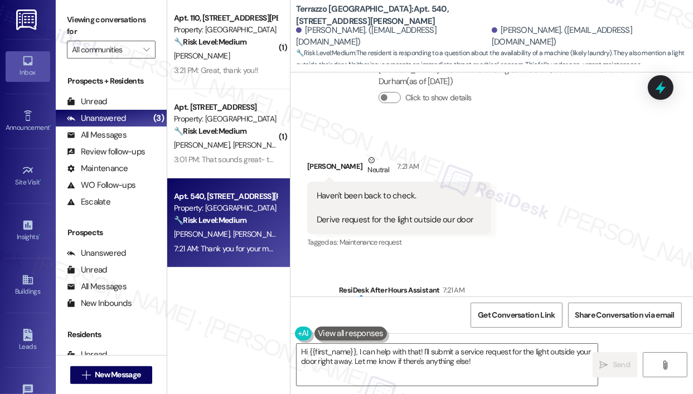
click at [591, 226] on div "Received via SMS [PERSON_NAME] Neutral 7:21 AM Haven't been back to check. Deri…" at bounding box center [492, 194] width 403 height 130
